Goal: Information Seeking & Learning: Learn about a topic

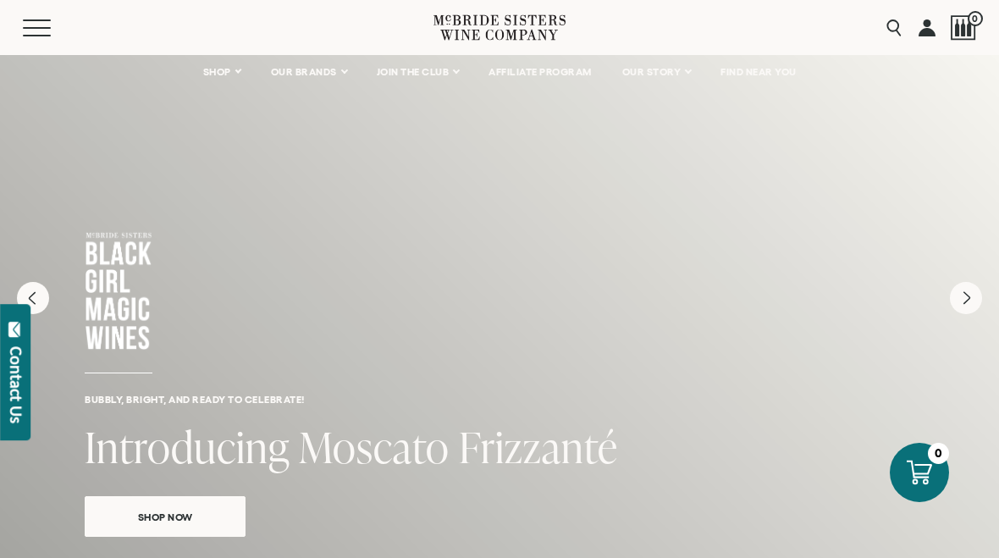
click at [680, 71] on span "OUR STORY" at bounding box center [652, 72] width 59 height 12
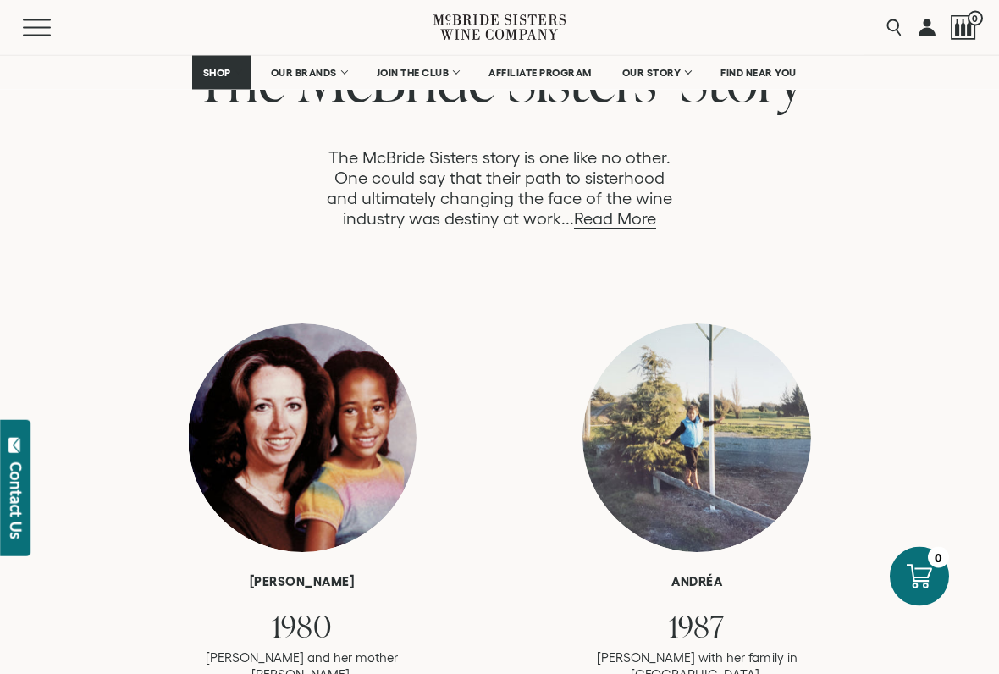
scroll to position [937, 0]
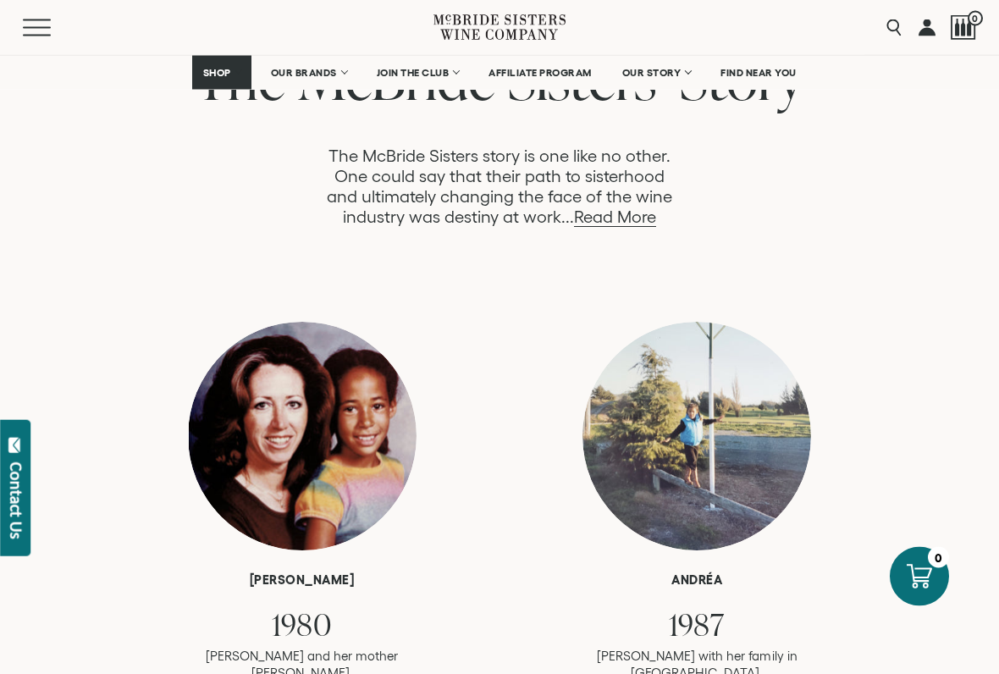
click at [613, 219] on link "Read More" at bounding box center [615, 217] width 82 height 19
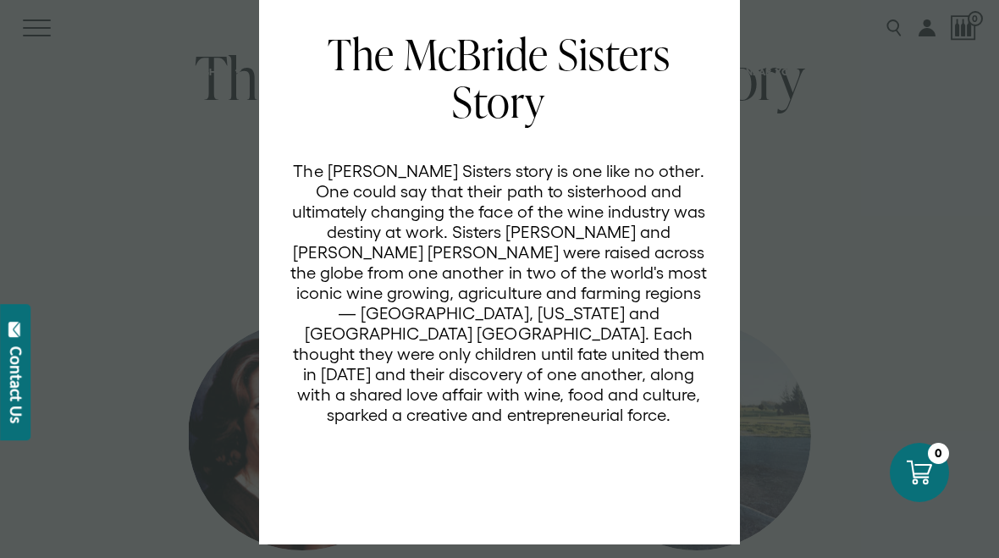
scroll to position [67, 0]
click at [867, 235] on div "EVERYTHING IS POSSIBLE The [PERSON_NAME] Sisters Story The [PERSON_NAME] Sister…" at bounding box center [499, 279] width 999 height 558
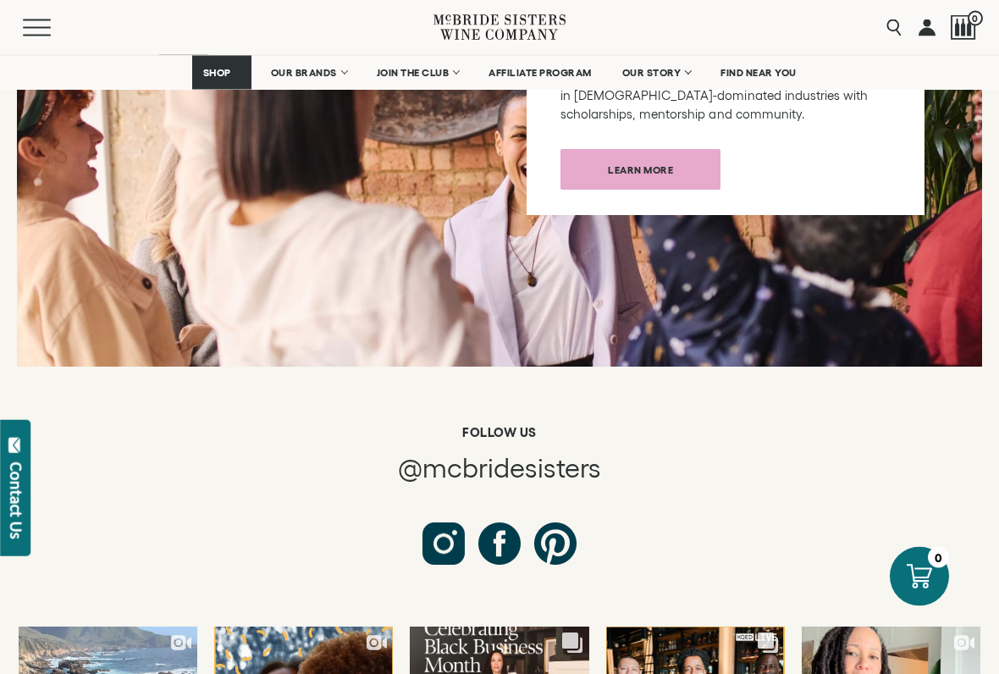
scroll to position [8700, 0]
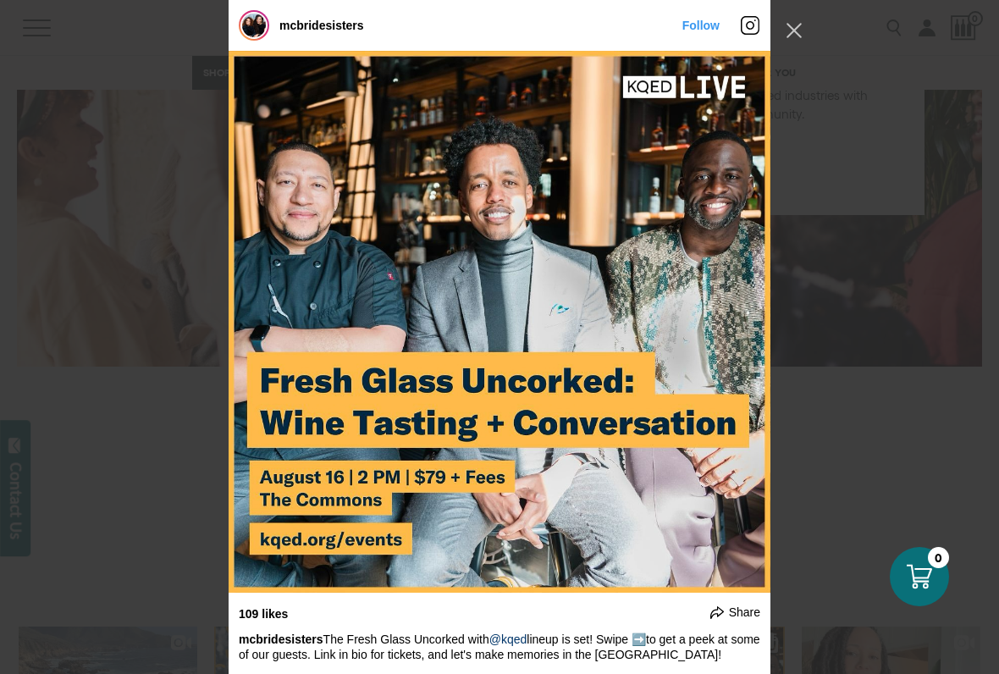
scroll to position [936, 0]
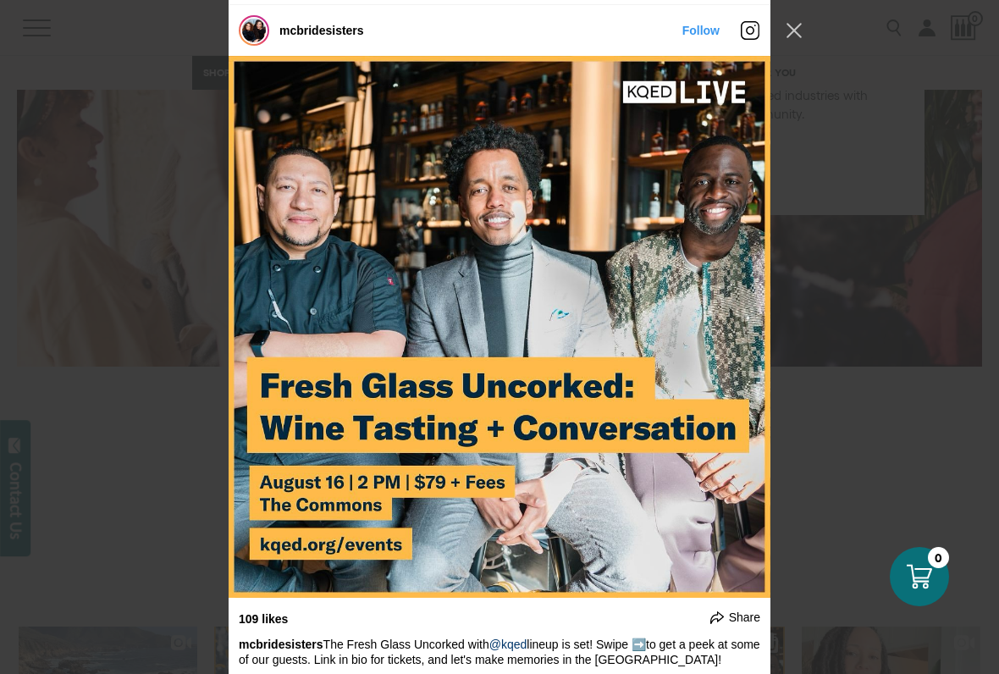
click at [795, 14] on div "mcbridesisters Follow" at bounding box center [499, 337] width 999 height 674
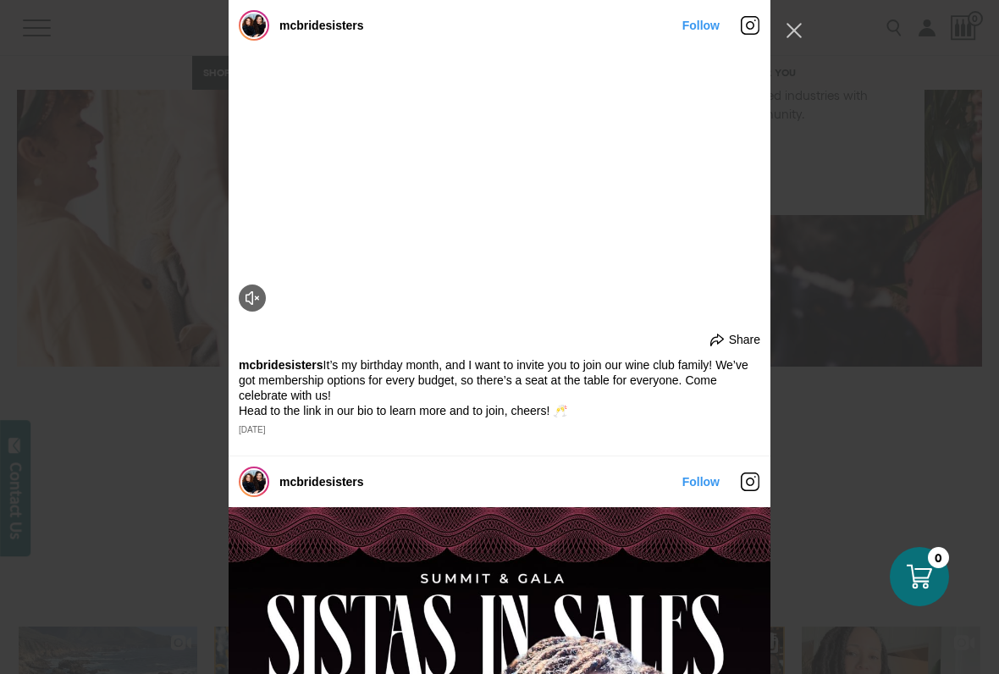
click at [701, 322] on video "Instagram Feed popup" at bounding box center [500, 186] width 542 height 271
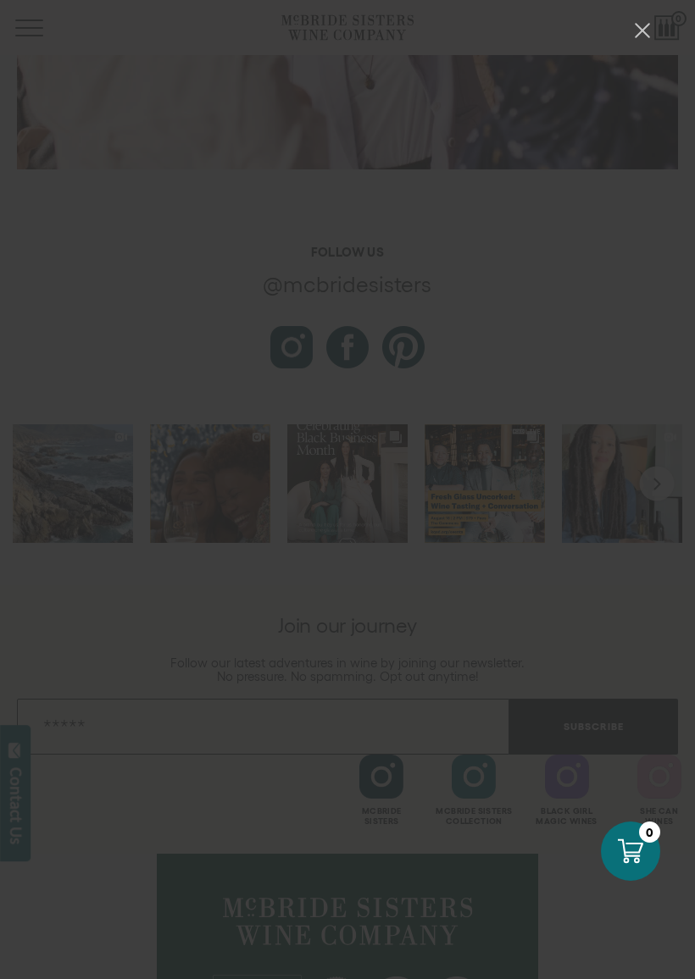
scroll to position [9210, 0]
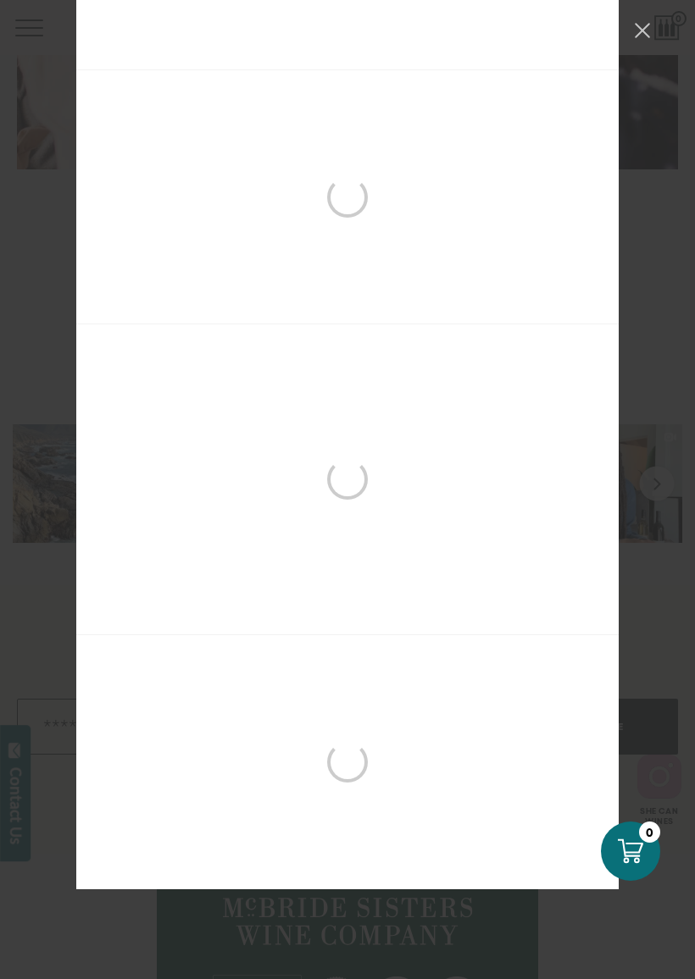
click at [650, 35] on button "Close Instagram Feed Popup" at bounding box center [641, 30] width 27 height 27
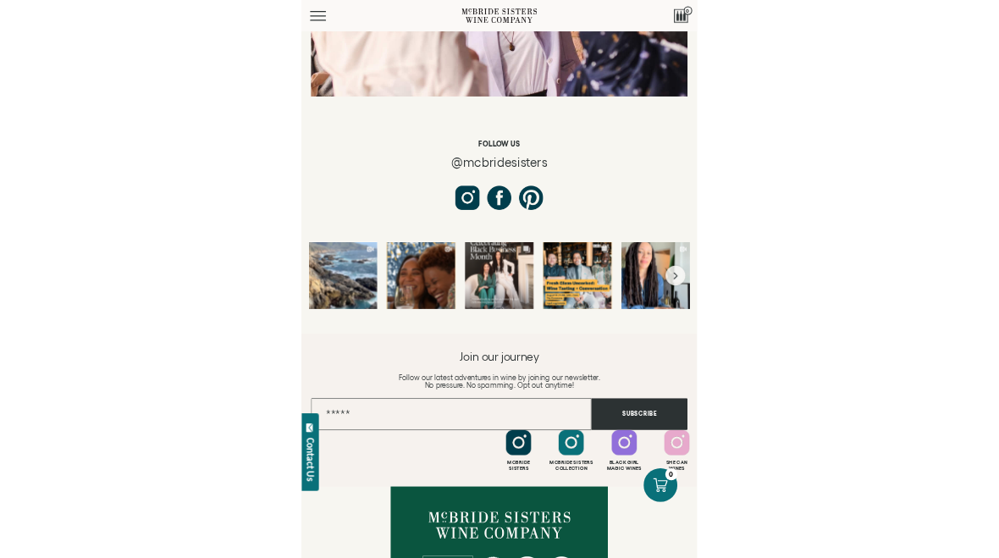
scroll to position [9003, 0]
